Goal: Information Seeking & Learning: Learn about a topic

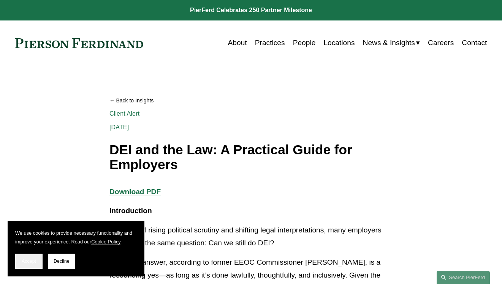
click at [32, 263] on span "Accept" at bounding box center [29, 261] width 14 height 5
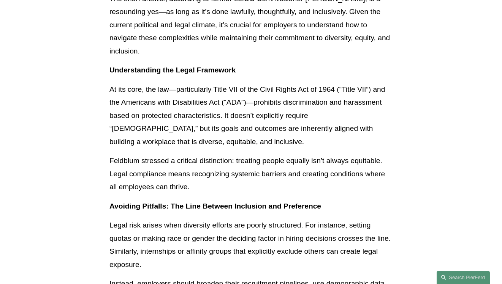
scroll to position [276, 0]
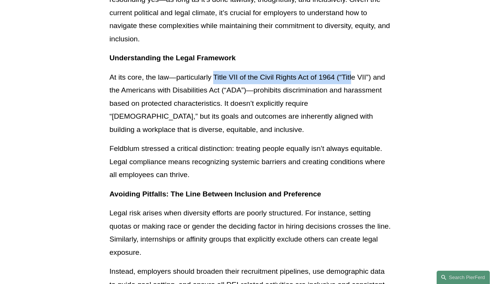
drag, startPoint x: 216, startPoint y: 74, endPoint x: 355, endPoint y: 74, distance: 139.0
click at [355, 74] on p "At its core, the law—particularly Title VII of the Civil Rights Act of 1964 (“T…" at bounding box center [250, 104] width 283 height 66
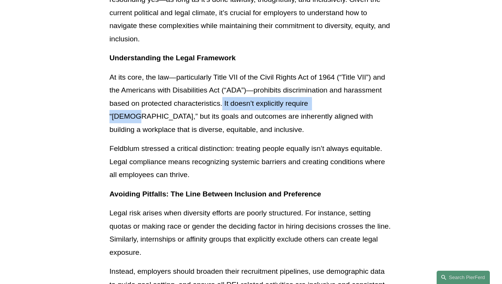
drag, startPoint x: 224, startPoint y: 98, endPoint x: 335, endPoint y: 93, distance: 111.3
click at [335, 93] on p "At its core, the law—particularly Title VII of the Civil Rights Act of 1964 (“T…" at bounding box center [250, 104] width 283 height 66
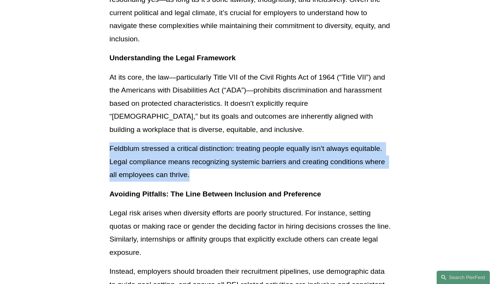
drag, startPoint x: 100, startPoint y: 143, endPoint x: 220, endPoint y: 170, distance: 123.4
click at [220, 170] on p "Feldblum stressed a critical distinction: treating people equally isn’t always …" at bounding box center [250, 161] width 283 height 39
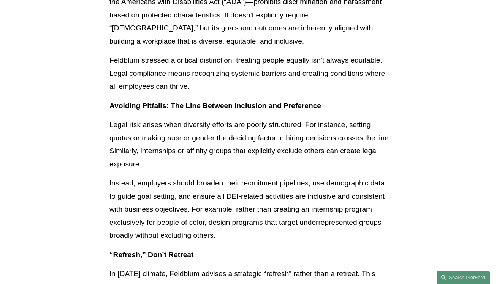
scroll to position [365, 0]
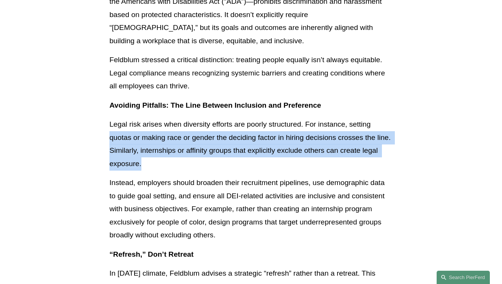
drag, startPoint x: 109, startPoint y: 133, endPoint x: 179, endPoint y: 162, distance: 75.4
click at [179, 162] on p "Legal risk arises when diversity efforts are poorly structured. For instance, s…" at bounding box center [250, 144] width 283 height 52
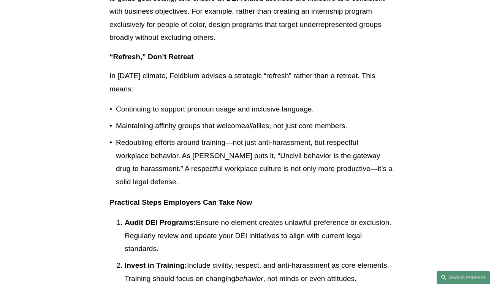
scroll to position [634, 0]
